Goal: Navigation & Orientation: Find specific page/section

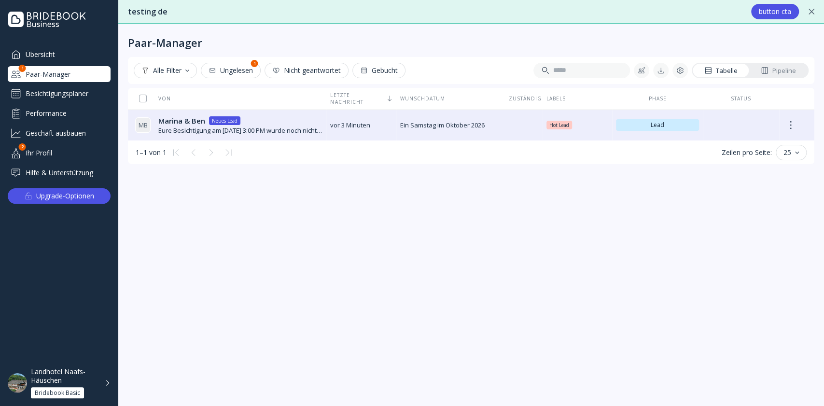
click at [48, 92] on div "Besichtigungsplaner" at bounding box center [59, 93] width 103 height 15
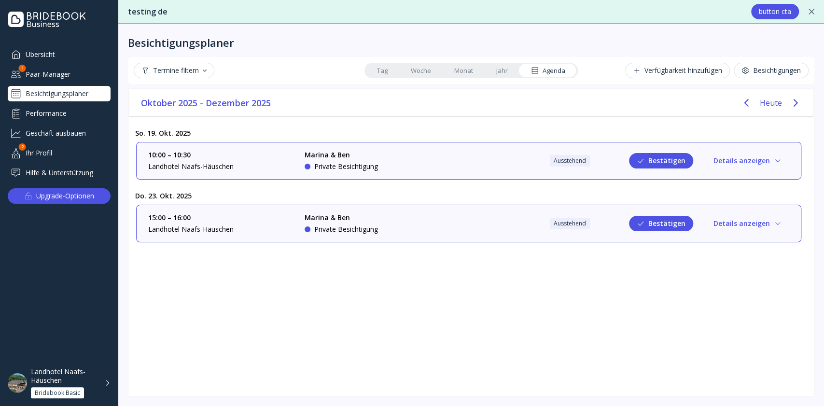
click at [81, 377] on div "Landhotel Naafs-Häuschen" at bounding box center [65, 375] width 68 height 17
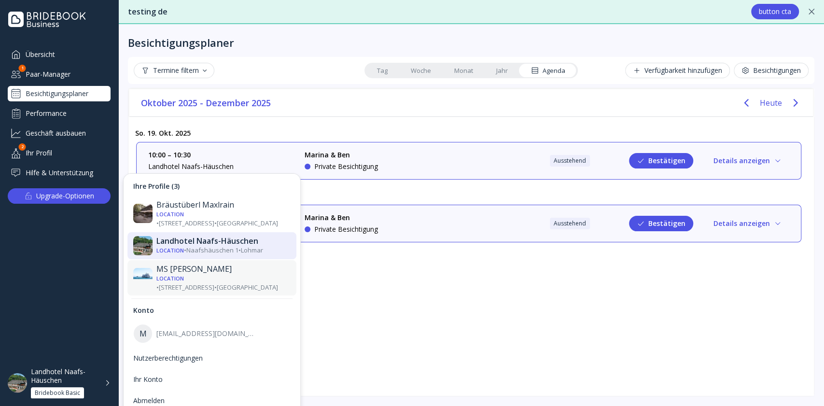
click at [255, 274] on div "Location • [STREET_ADDRESS] • [GEOGRAPHIC_DATA]" at bounding box center [223, 283] width 134 height 18
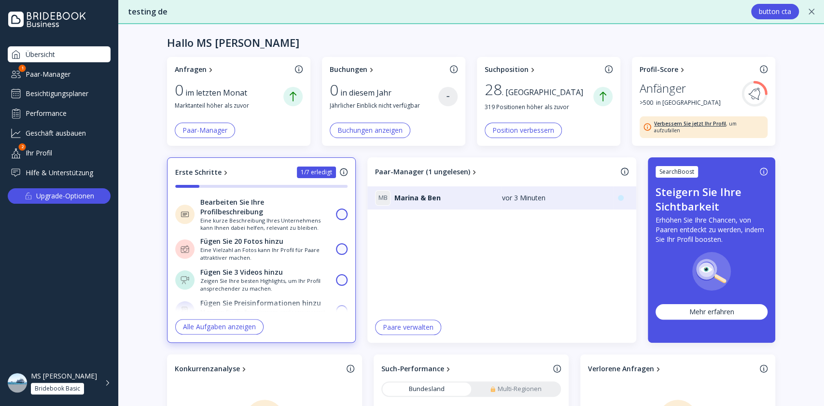
click at [74, 92] on div "Besichtigungsplaner" at bounding box center [59, 93] width 103 height 15
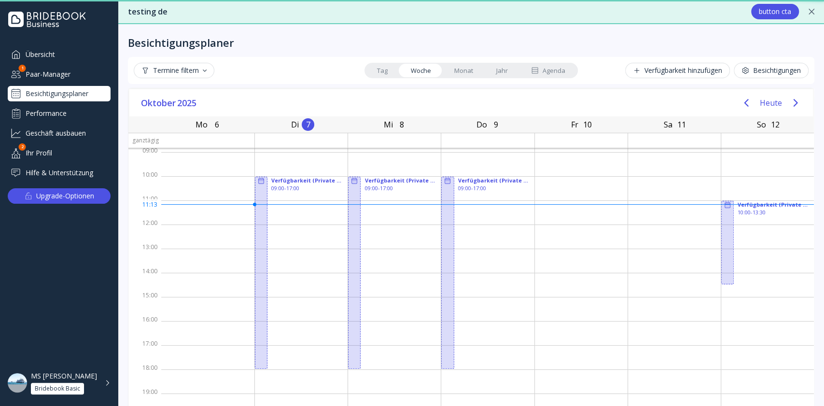
scroll to position [25, 0]
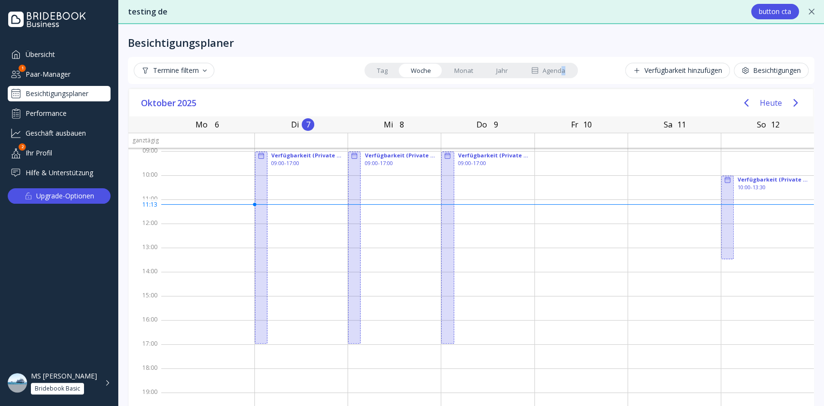
click at [558, 68] on div "Agenda" at bounding box center [548, 70] width 34 height 9
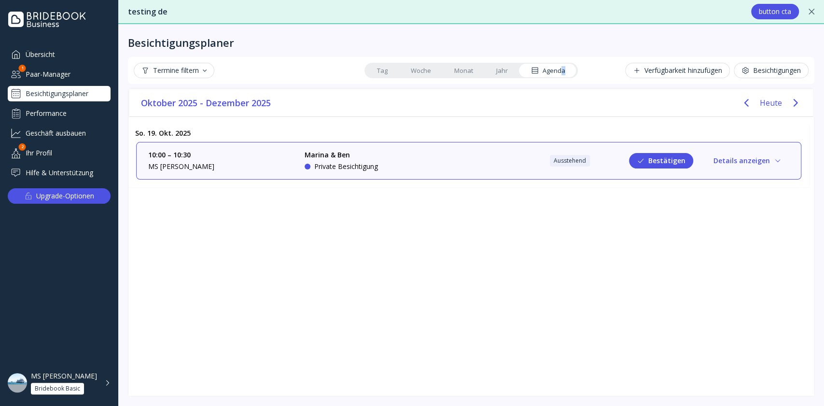
click at [444, 146] on div "10:00 – 10:30 MS Graf Zeppelin Marina & Ben Private Besichtigung Ausstehend Bes…" at bounding box center [468, 161] width 665 height 38
click at [443, 164] on div "Marina & Ben Private Besichtigung" at bounding box center [377, 160] width 145 height 21
